Goal: Information Seeking & Learning: Find specific fact

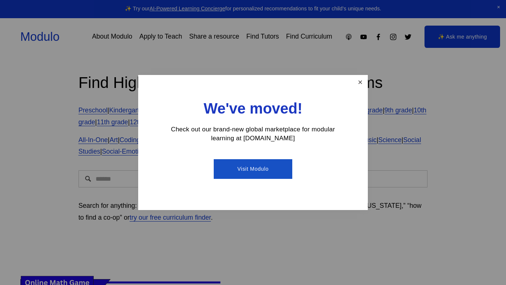
click at [358, 84] on link "Close" at bounding box center [360, 82] width 13 height 13
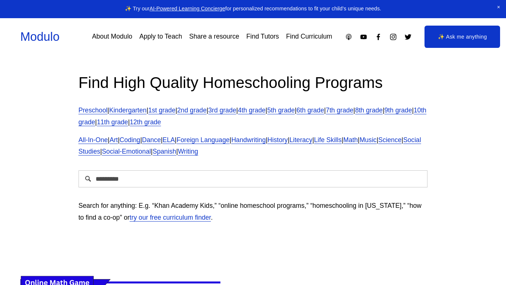
type input "*********"
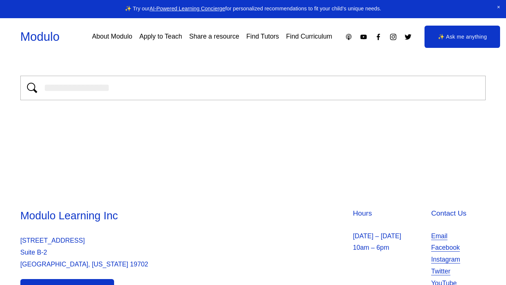
click at [214, 137] on div "Your search did not match any results. Try a different search. See more" at bounding box center [253, 69] width 506 height 139
